Goal: Task Accomplishment & Management: Use online tool/utility

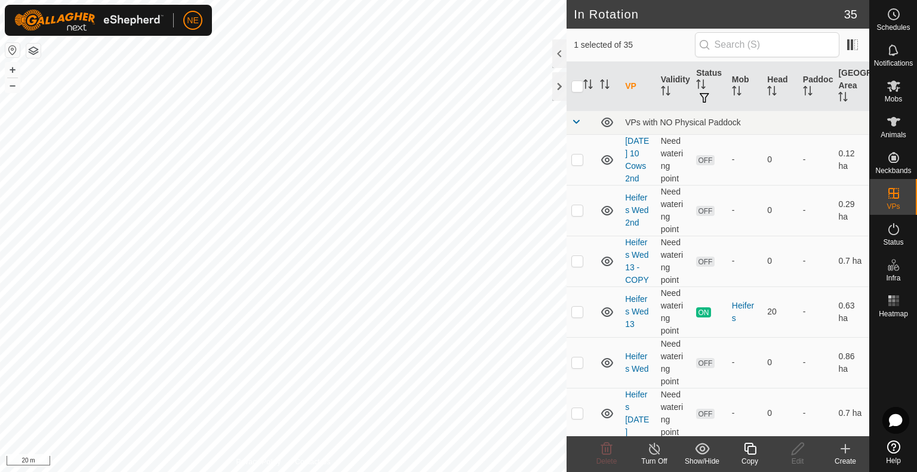
click at [753, 458] on div "Copy" at bounding box center [750, 461] width 48 height 11
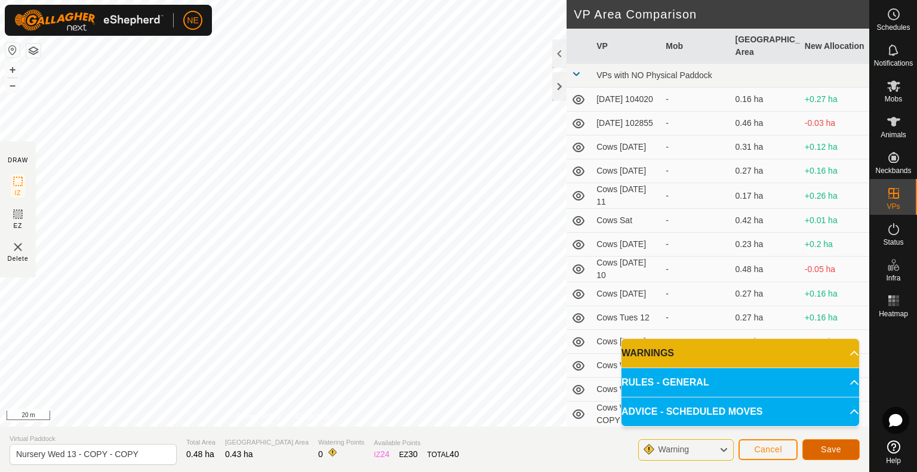
click at [811, 452] on button "Save" at bounding box center [831, 450] width 57 height 21
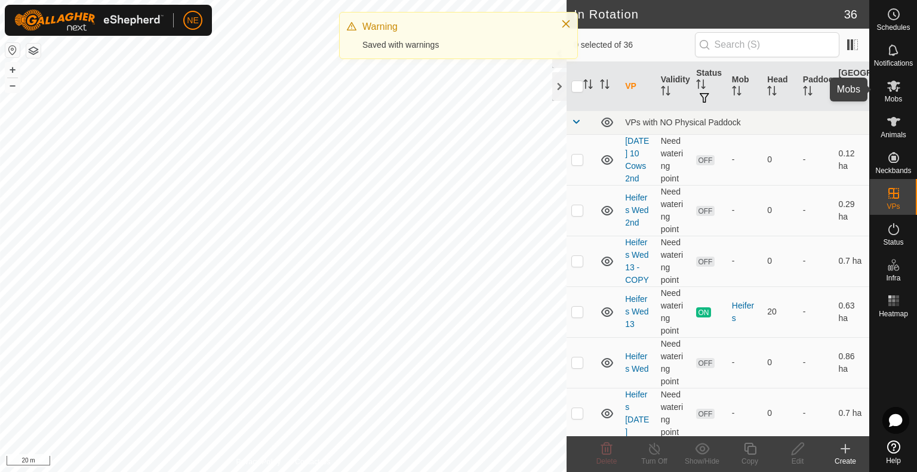
click at [884, 86] on es-mob-svg-icon at bounding box center [894, 85] width 22 height 19
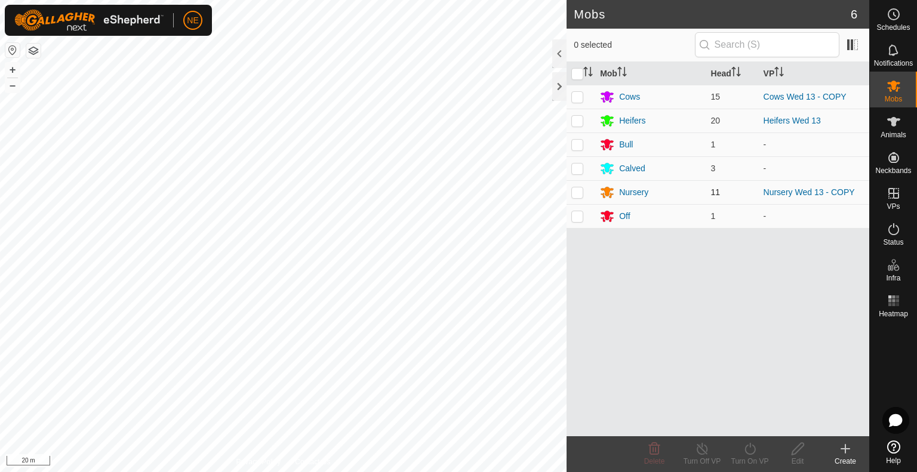
click at [573, 191] on p-checkbox at bounding box center [578, 193] width 12 height 10
checkbox input "true"
click at [759, 453] on turn-on-svg-icon at bounding box center [750, 449] width 48 height 14
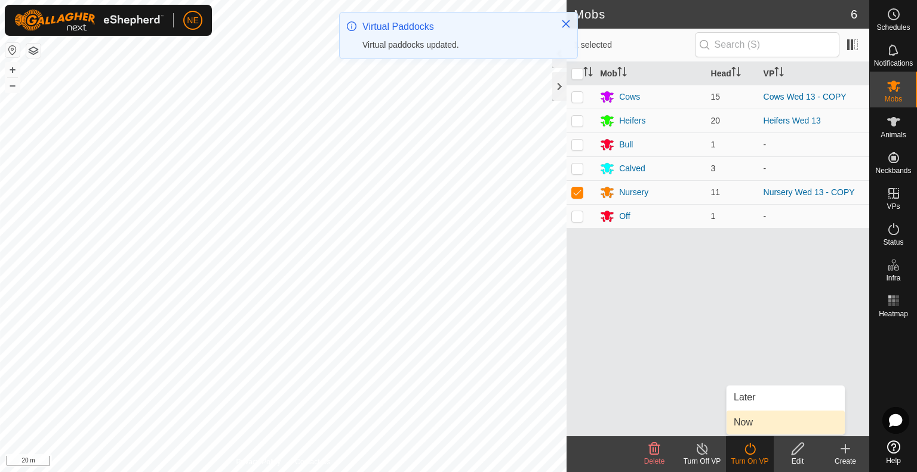
click at [769, 420] on link "Now" at bounding box center [786, 423] width 118 height 24
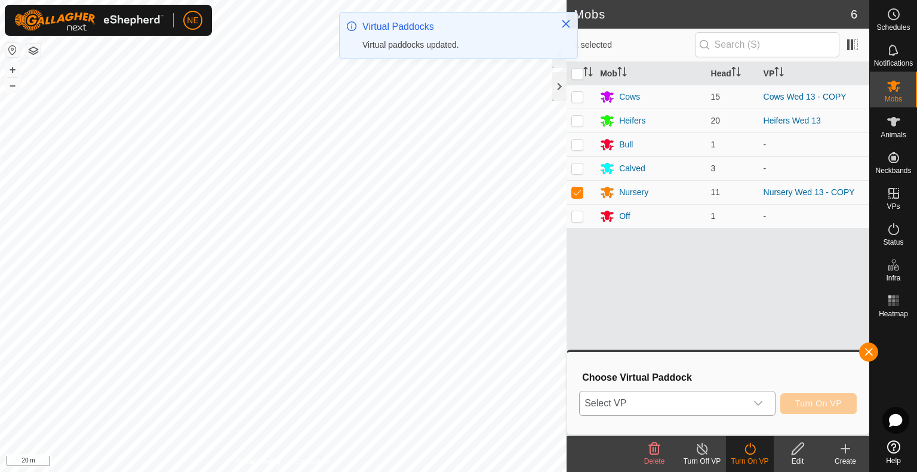
click at [766, 402] on div "dropdown trigger" at bounding box center [759, 404] width 24 height 24
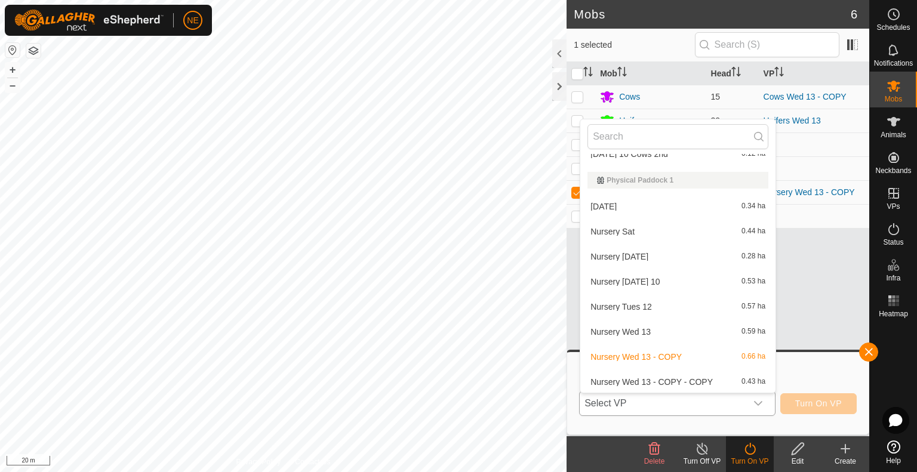
scroll to position [718, 0]
click at [658, 380] on li "Nursery Wed 13 - COPY - COPY 0.43 ha" at bounding box center [678, 381] width 195 height 24
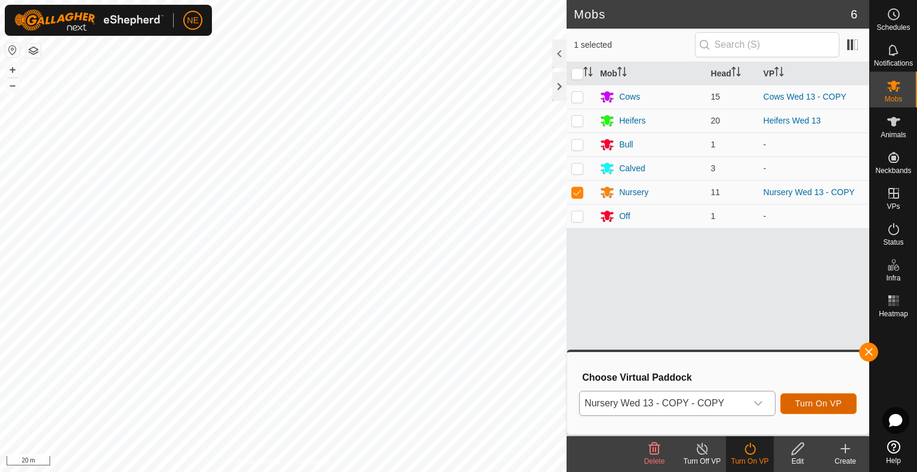
click at [794, 407] on button "Turn On VP" at bounding box center [819, 404] width 76 height 21
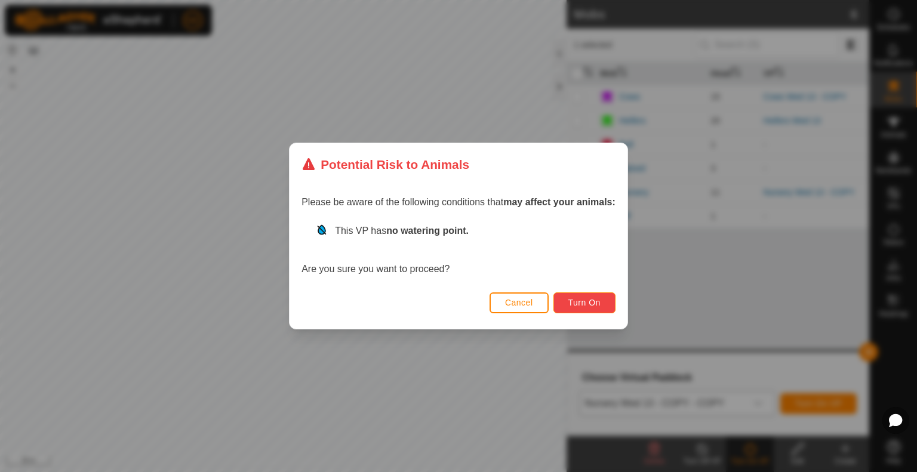
click at [610, 296] on button "Turn On" at bounding box center [585, 303] width 62 height 21
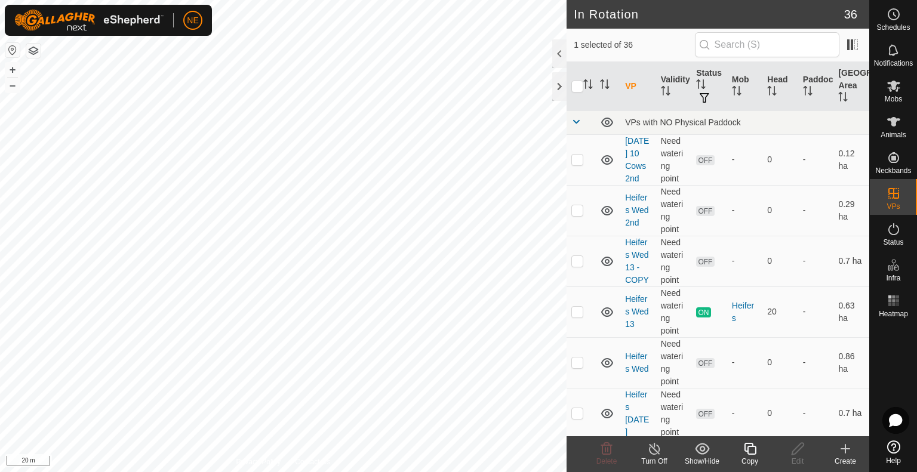
click at [756, 457] on div "Copy" at bounding box center [750, 461] width 48 height 11
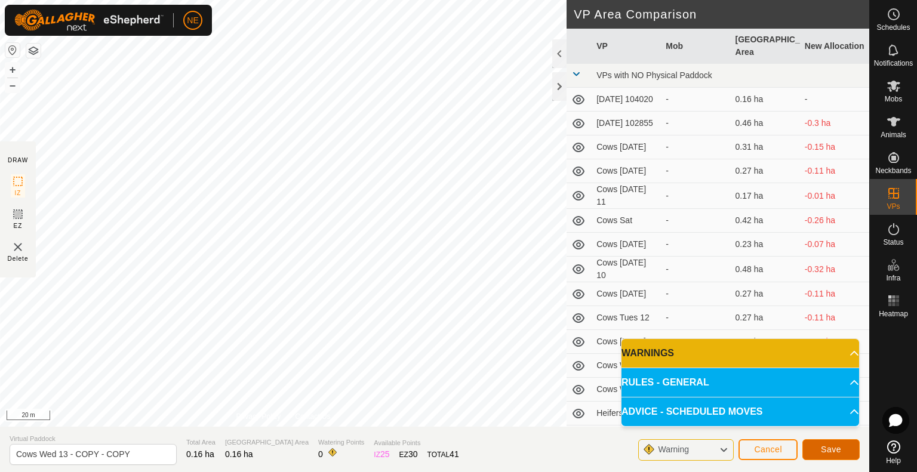
click at [845, 452] on button "Save" at bounding box center [831, 450] width 57 height 21
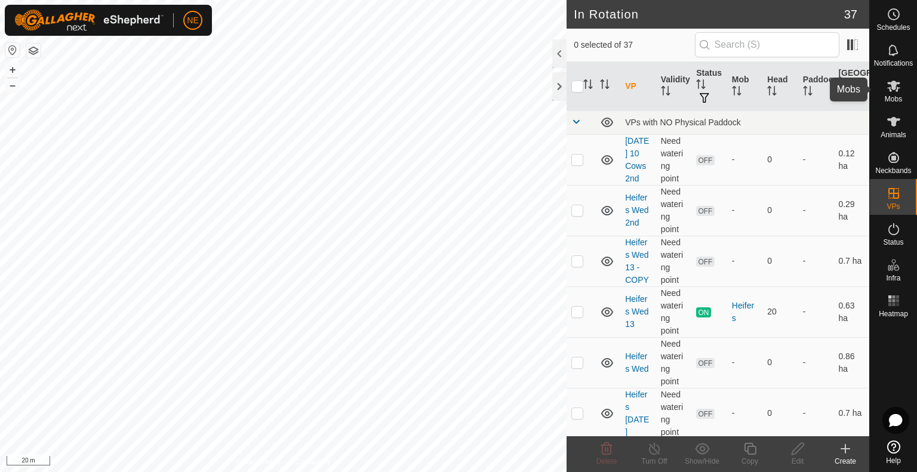
click at [898, 91] on icon at bounding box center [894, 86] width 13 height 11
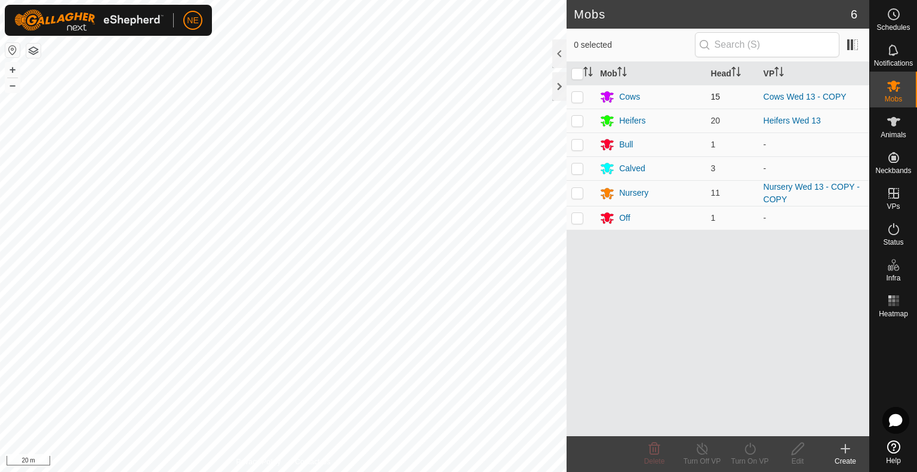
click at [581, 98] on p-checkbox at bounding box center [578, 97] width 12 height 10
checkbox input "true"
click at [743, 460] on div "Turn On VP" at bounding box center [750, 461] width 48 height 11
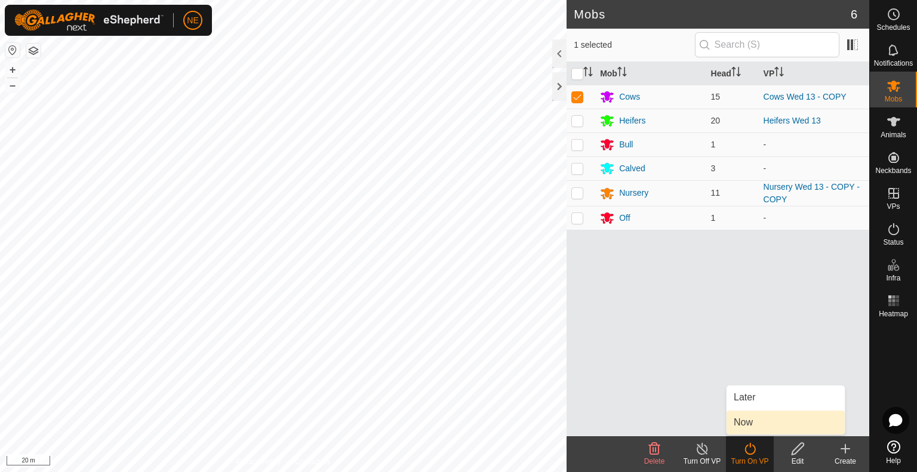
click at [747, 424] on link "Now" at bounding box center [786, 423] width 118 height 24
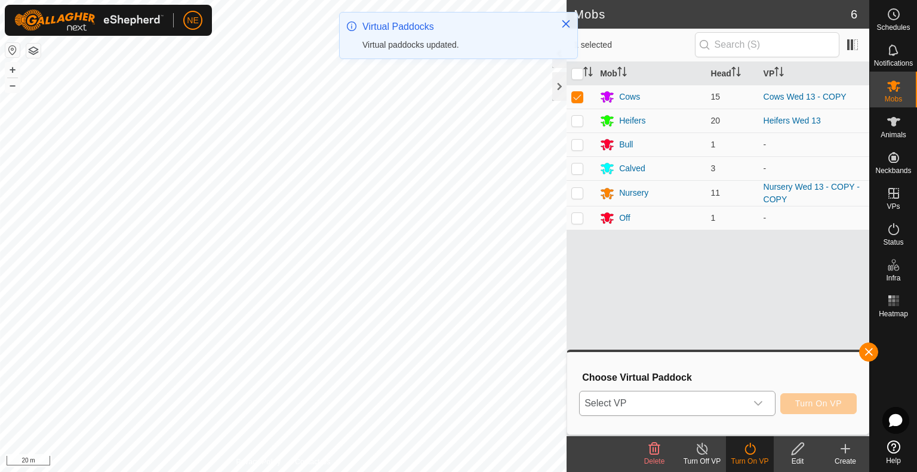
click at [763, 407] on icon "dropdown trigger" at bounding box center [759, 404] width 10 height 10
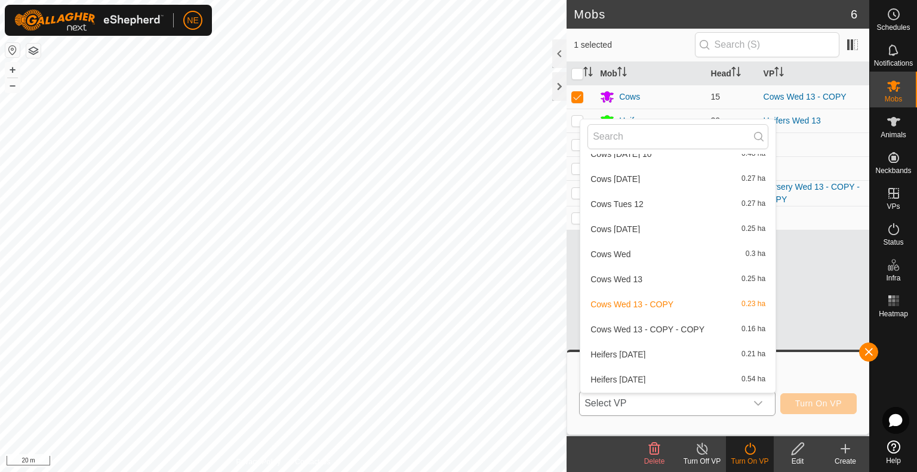
scroll to position [230, 0]
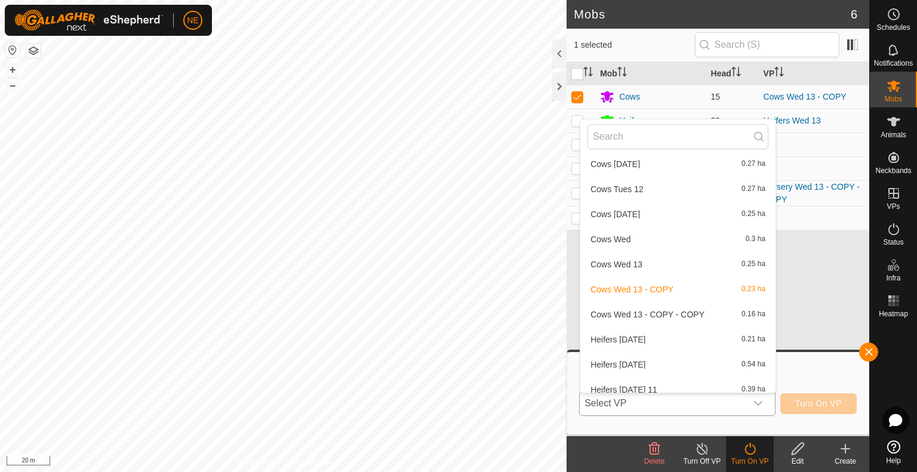
click at [675, 314] on li "Cows Wed 13 - COPY - COPY 0.16 ha" at bounding box center [678, 315] width 195 height 24
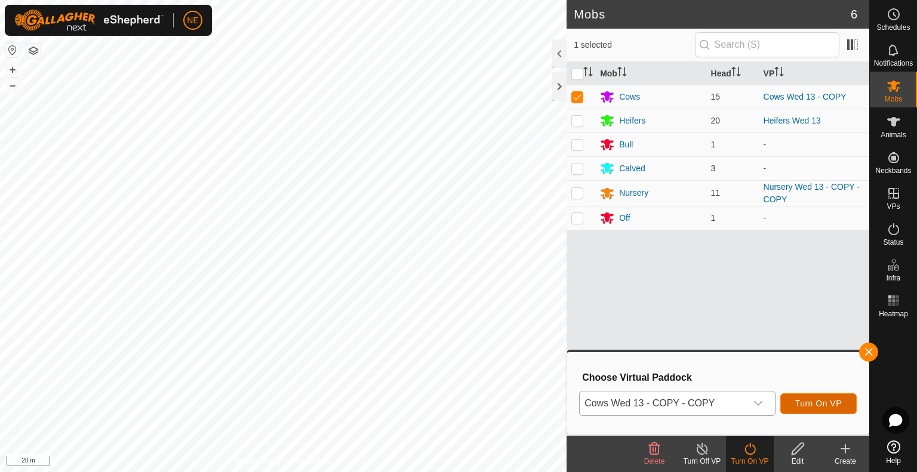
click at [815, 408] on span "Turn On VP" at bounding box center [819, 404] width 47 height 10
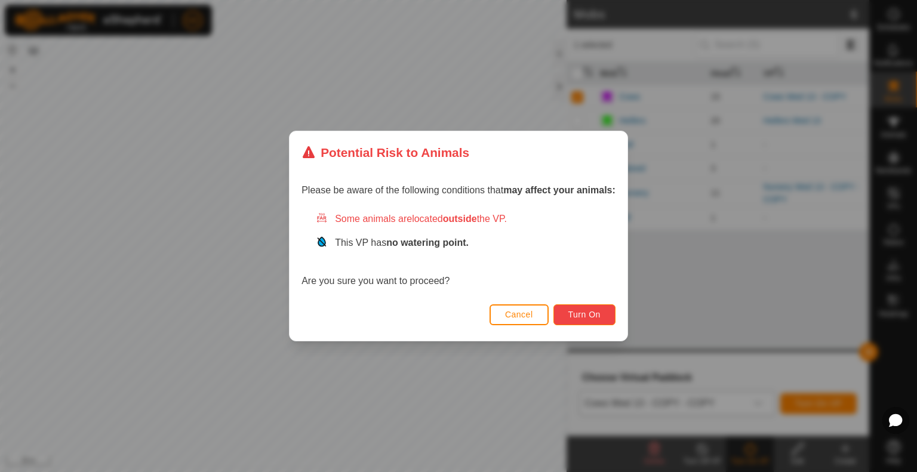
click at [582, 309] on button "Turn On" at bounding box center [585, 315] width 62 height 21
